Goal: Navigation & Orientation: Find specific page/section

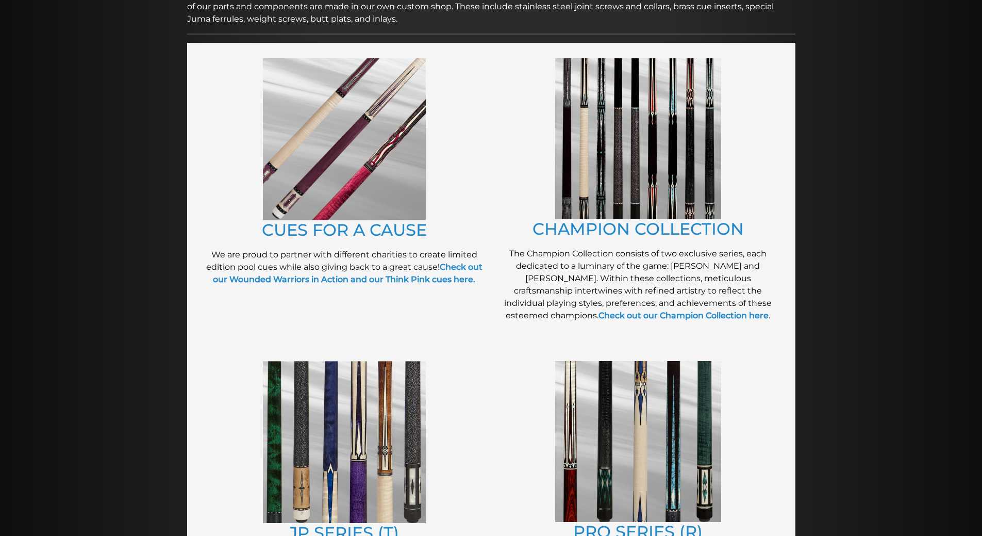
scroll to position [200, 0]
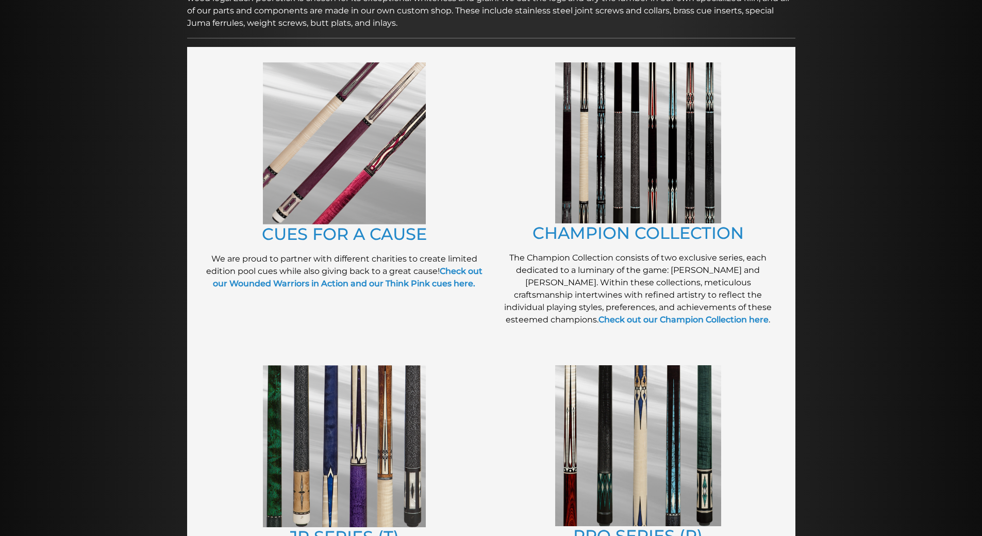
click at [654, 152] on img at bounding box center [638, 142] width 166 height 161
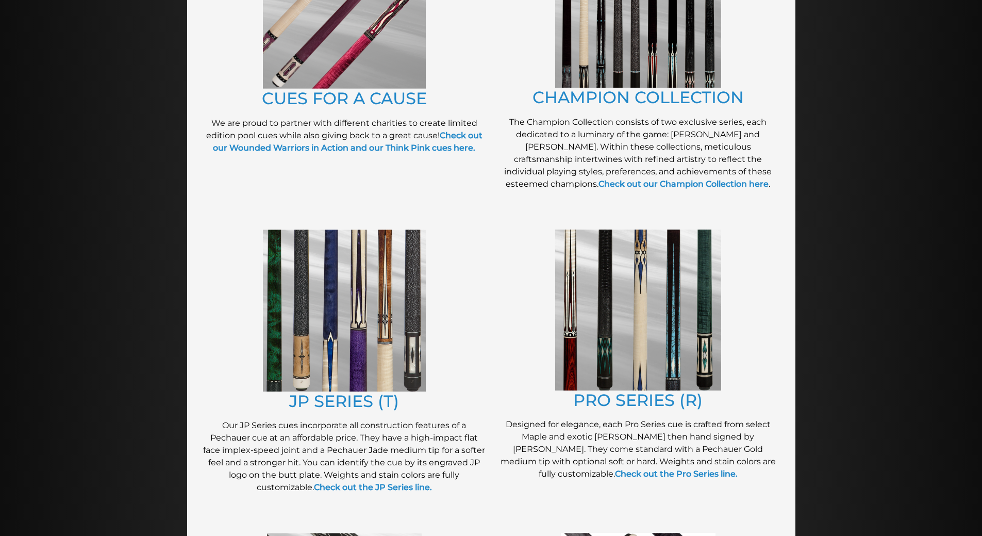
scroll to position [0, 0]
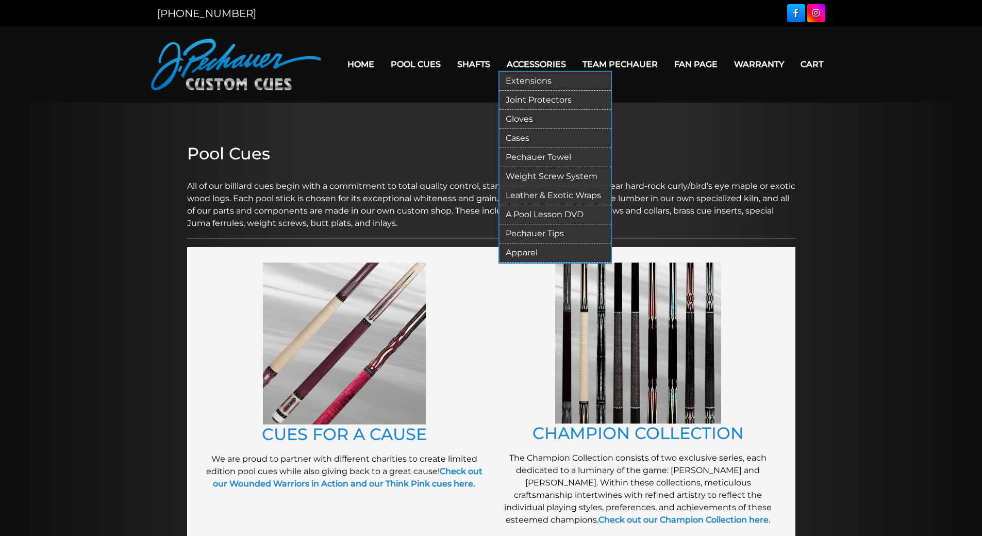
click at [608, 189] on link "Leather & Exotic Wraps" at bounding box center [555, 195] width 111 height 19
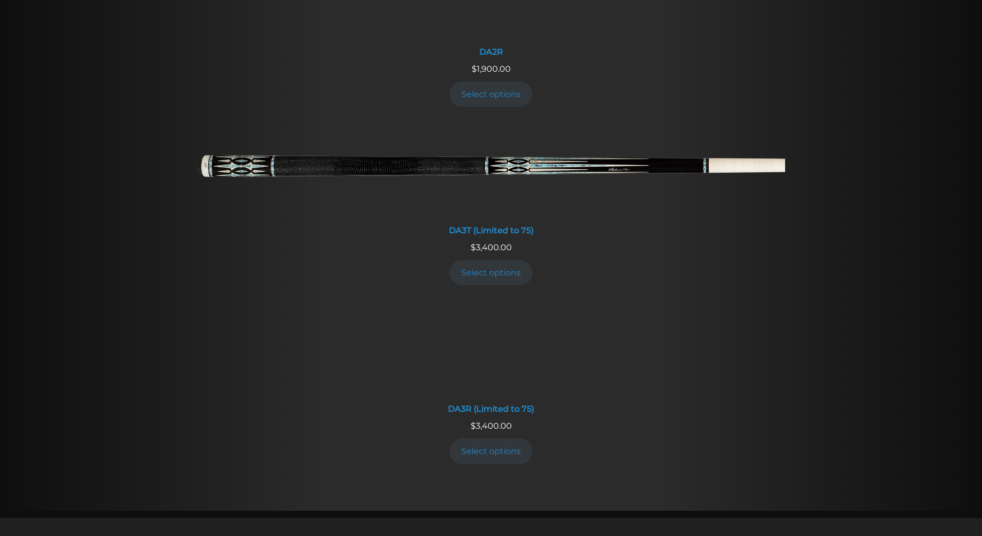
scroll to position [2025, 0]
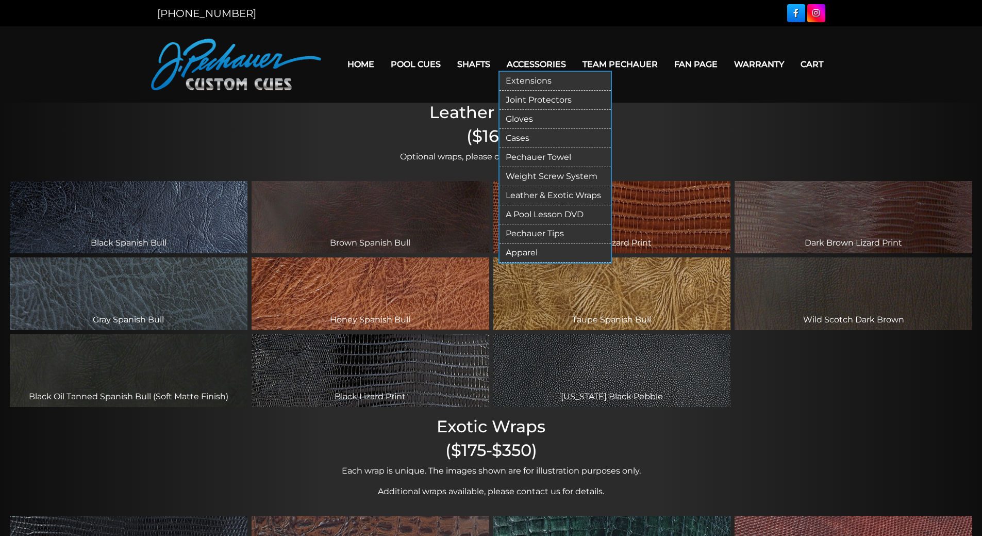
click at [558, 77] on link "Extensions" at bounding box center [555, 81] width 111 height 19
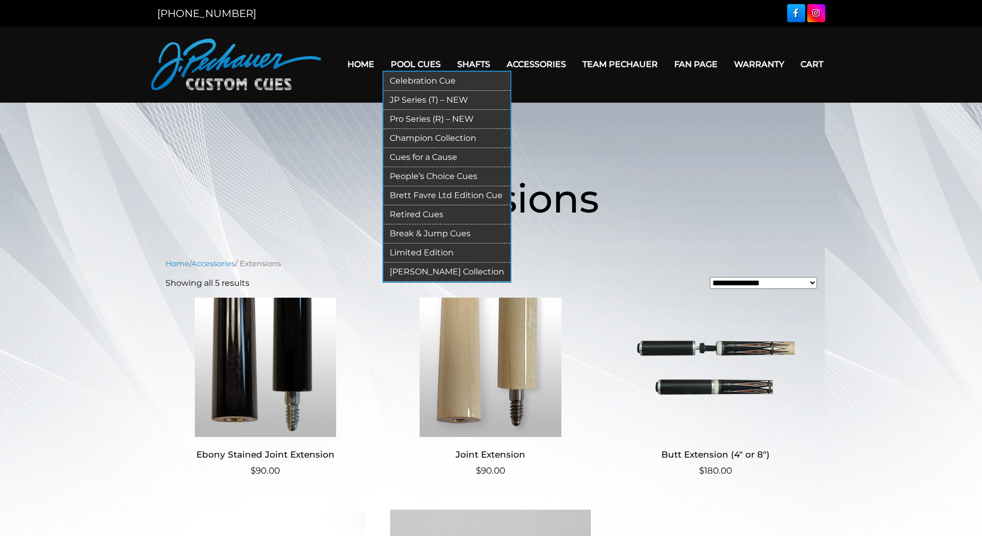
click at [483, 119] on link "Pro Series (R) – NEW" at bounding box center [447, 119] width 127 height 19
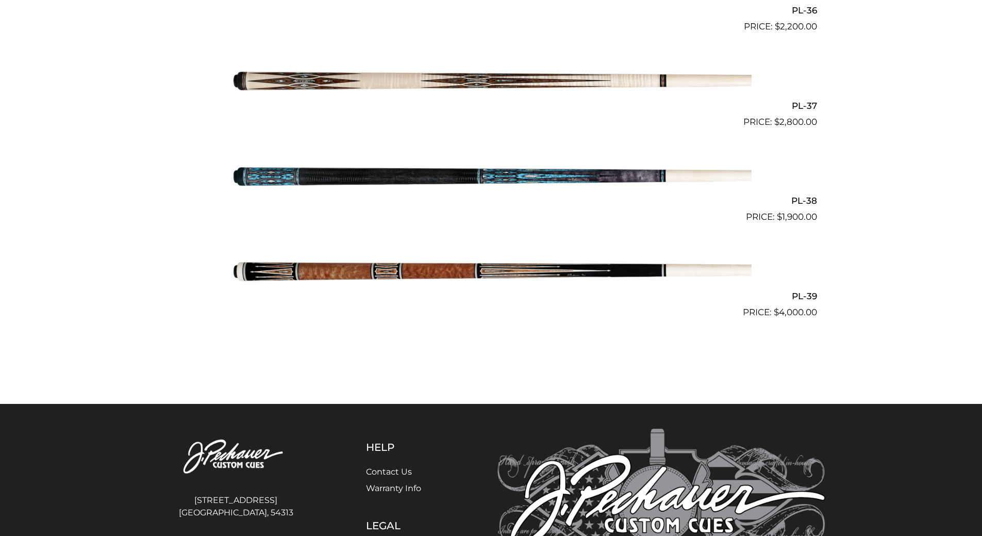
scroll to position [2865, 0]
